Goal: Find specific page/section: Find specific page/section

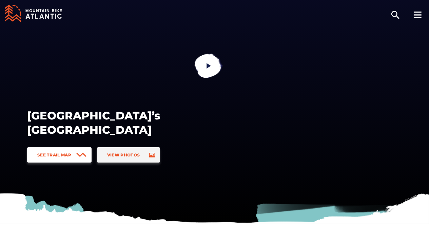
click at [59, 160] on link "See Trail Map" at bounding box center [59, 154] width 64 height 15
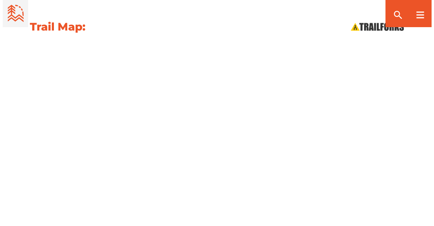
scroll to position [811, 0]
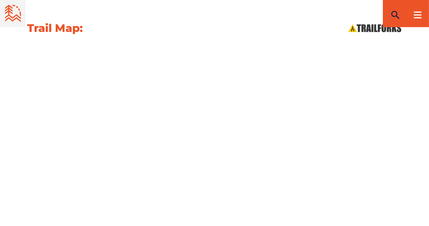
click at [394, 18] on icon "search" at bounding box center [395, 14] width 11 height 11
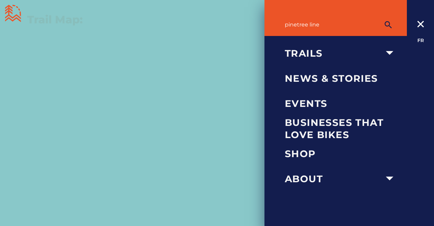
type input "pinetree line"
click at [380, 18] on button "submit" at bounding box center [388, 25] width 17 height 14
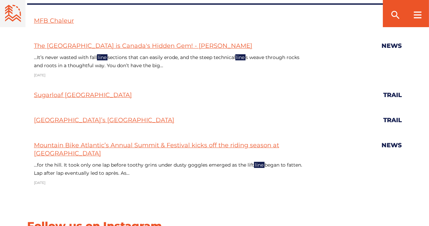
scroll to position [302, 0]
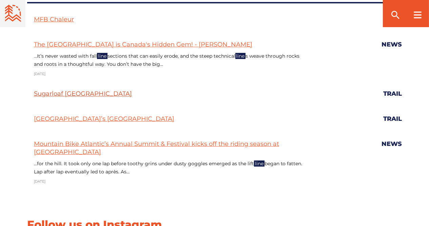
click at [76, 94] on link "Sugarloaf [GEOGRAPHIC_DATA]" at bounding box center [83, 93] width 98 height 7
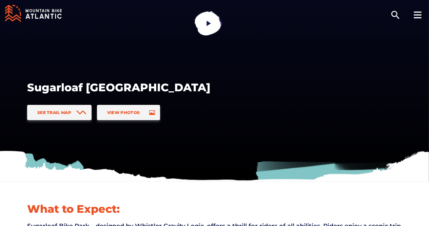
scroll to position [33, 0]
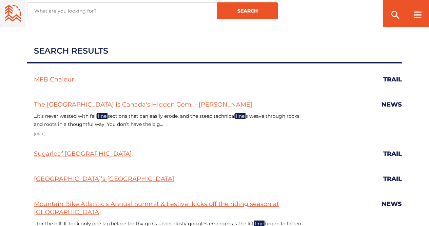
scroll to position [185, 0]
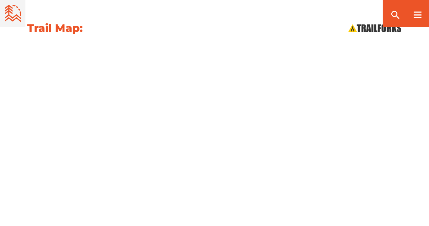
scroll to position [811, 0]
